Goal: Task Accomplishment & Management: Use online tool/utility

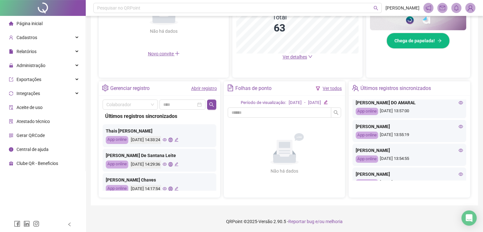
scroll to position [274, 0]
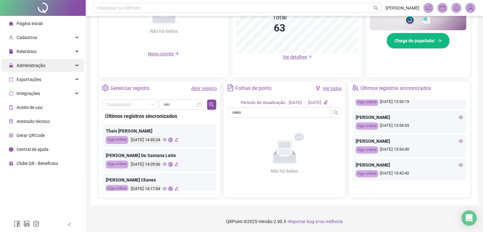
click at [23, 65] on span "Administração" at bounding box center [31, 65] width 29 height 5
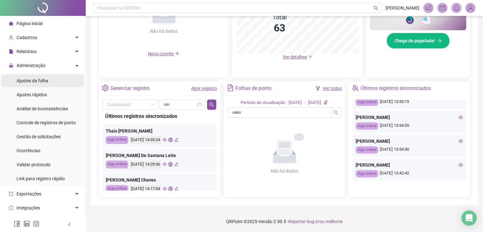
click at [29, 81] on span "Ajustes da folha" at bounding box center [33, 80] width 32 height 5
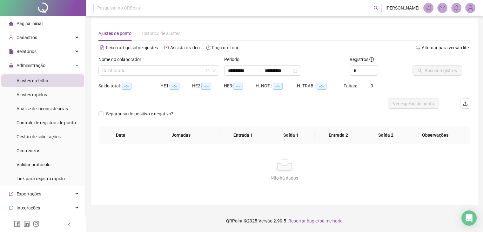
scroll to position [3, 0]
type input "**********"
click at [213, 69] on icon "down" at bounding box center [214, 71] width 4 height 4
click at [162, 71] on input "search" at bounding box center [155, 71] width 107 height 10
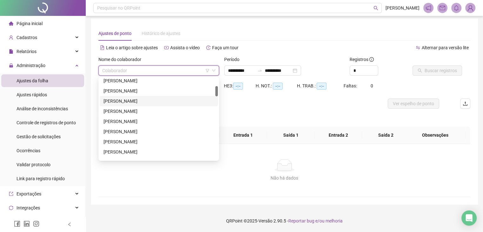
scroll to position [32, 0]
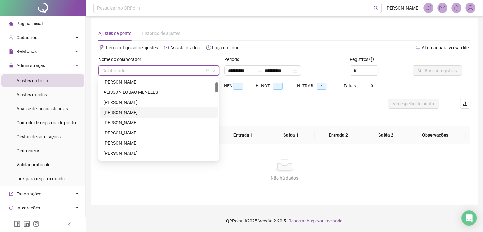
click at [129, 112] on div "[PERSON_NAME]" at bounding box center [158, 112] width 110 height 7
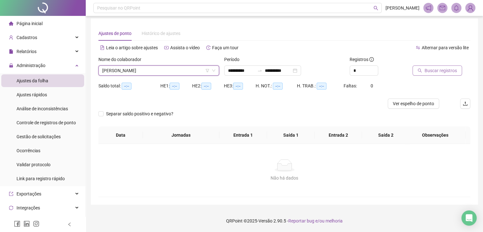
click at [433, 71] on span "Buscar registros" at bounding box center [440, 70] width 32 height 7
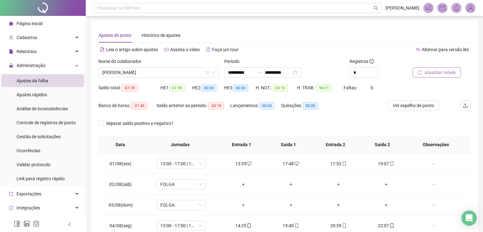
scroll to position [0, 0]
click at [301, 72] on div "**********" at bounding box center [262, 73] width 77 height 10
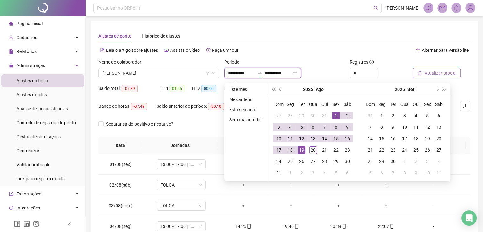
type input "**********"
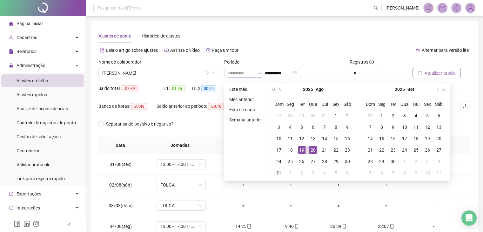
click at [314, 150] on div "20" at bounding box center [313, 150] width 8 height 8
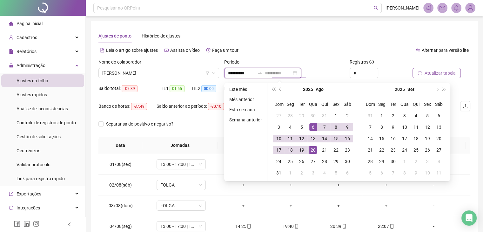
type input "**********"
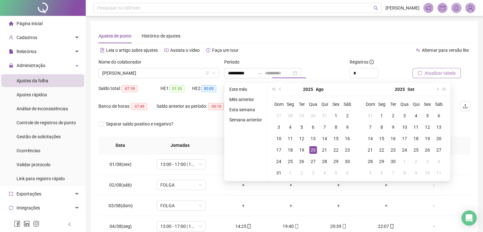
click at [313, 150] on div "20" at bounding box center [313, 150] width 8 height 8
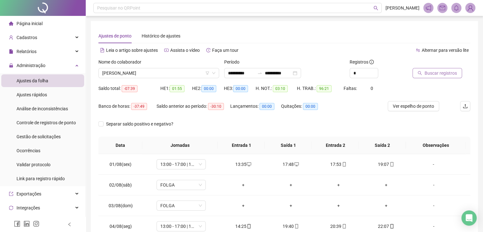
click at [432, 72] on span "Buscar registros" at bounding box center [440, 72] width 32 height 7
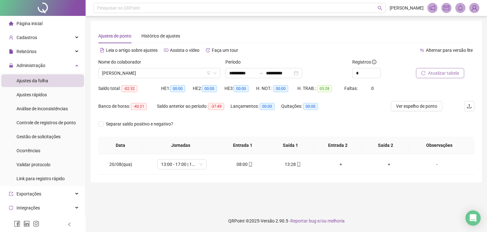
click at [438, 72] on span "Atualizar tabela" at bounding box center [443, 72] width 31 height 7
click at [346, 163] on icon "mobile" at bounding box center [347, 164] width 3 height 4
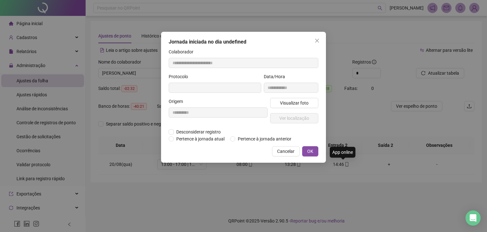
type input "**********"
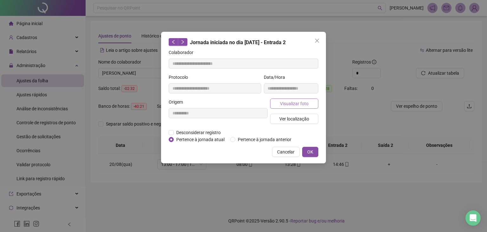
click at [292, 105] on span "Visualizar foto" at bounding box center [294, 103] width 29 height 7
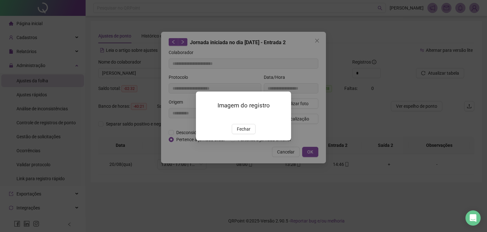
click at [204, 117] on img at bounding box center [204, 117] width 0 height 0
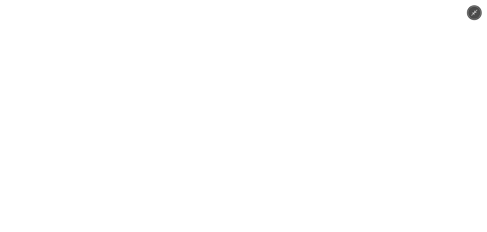
click at [247, 121] on img at bounding box center [244, 116] width 174 height 232
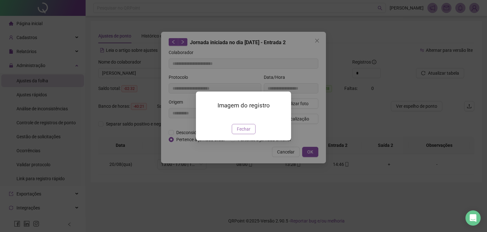
click at [238, 132] on span "Fechar" at bounding box center [244, 128] width 14 height 7
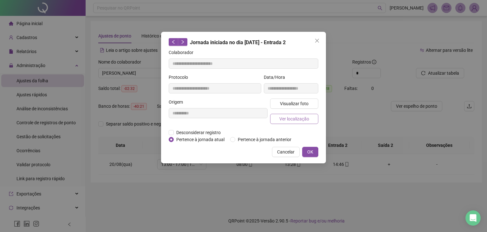
click at [279, 119] on button "Ver localização" at bounding box center [294, 119] width 48 height 10
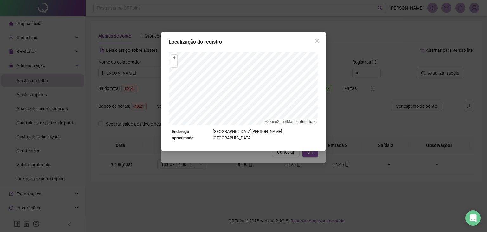
click at [318, 39] on icon "close" at bounding box center [317, 40] width 5 height 5
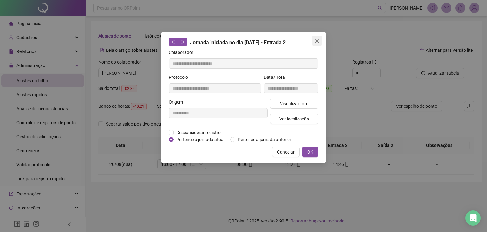
click at [316, 37] on button "Close" at bounding box center [317, 41] width 10 height 10
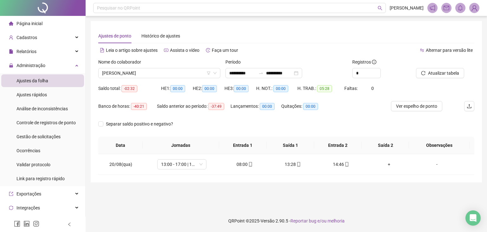
click at [38, 25] on span "Página inicial" at bounding box center [30, 23] width 26 height 5
